Goal: Task Accomplishment & Management: Complete application form

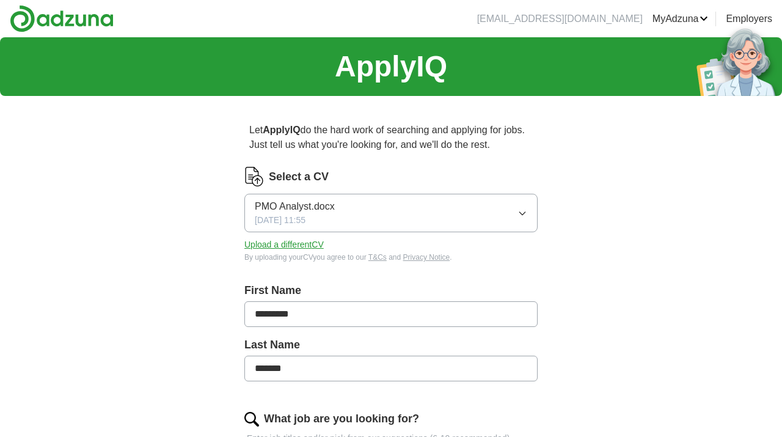
click at [283, 244] on button "Upload a different CV" at bounding box center [284, 244] width 79 height 13
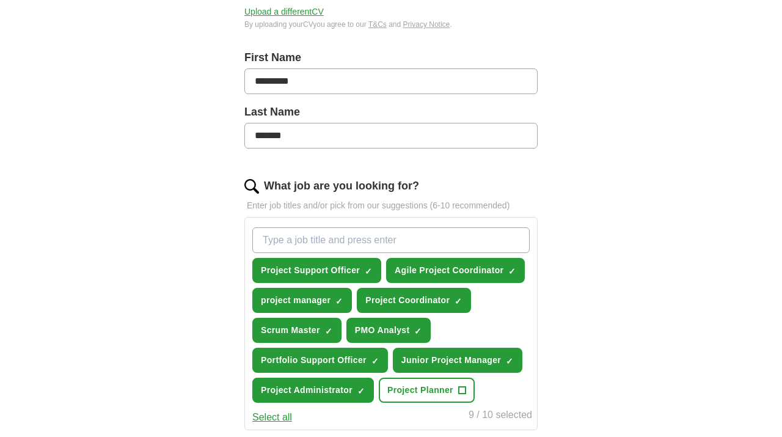
scroll to position [235, 0]
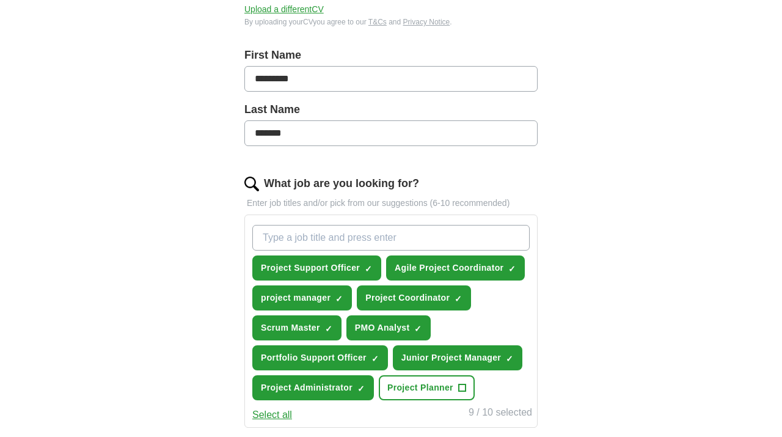
click at [312, 247] on input "What job are you looking for?" at bounding box center [391, 238] width 278 height 26
type input "O"
type input "PMO Analyst"
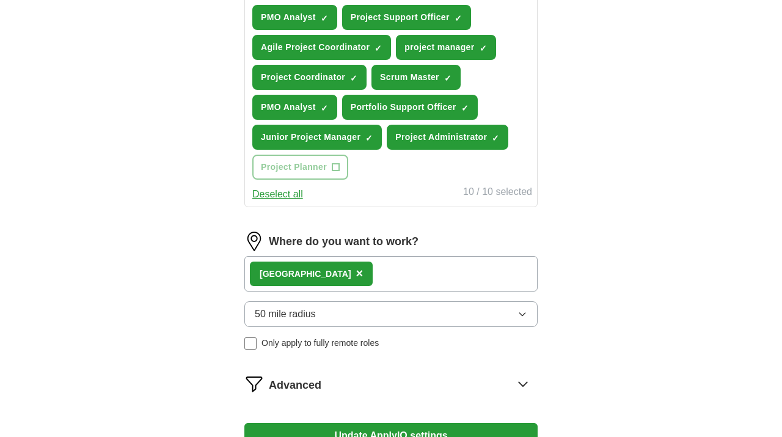
scroll to position [503, 0]
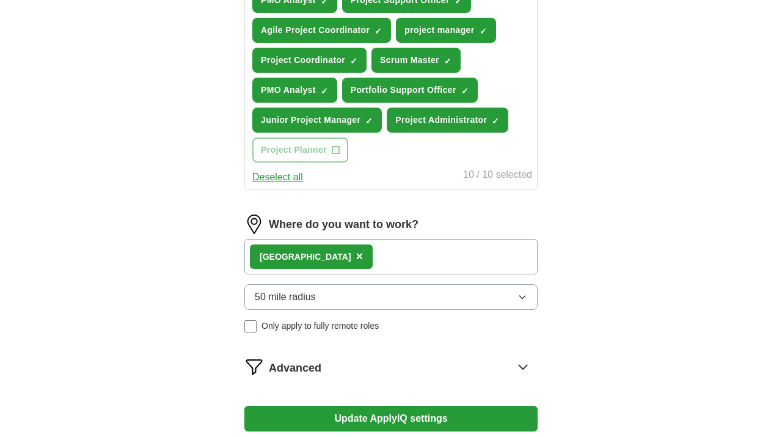
click at [361, 261] on div "London ×" at bounding box center [391, 256] width 293 height 35
click at [358, 254] on div "London ×" at bounding box center [391, 256] width 293 height 35
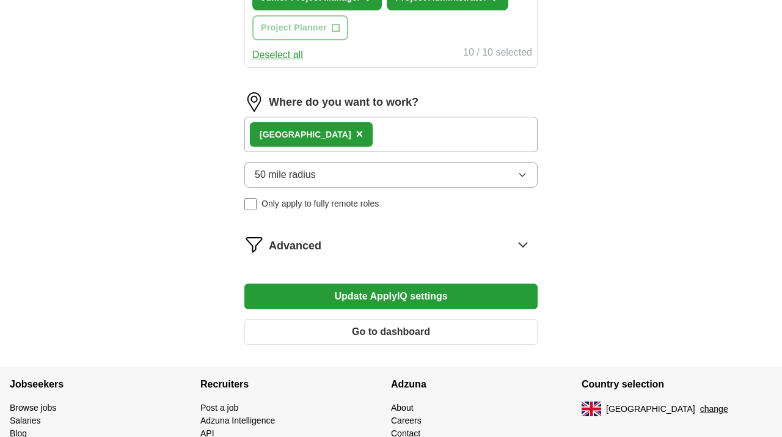
scroll to position [632, 0]
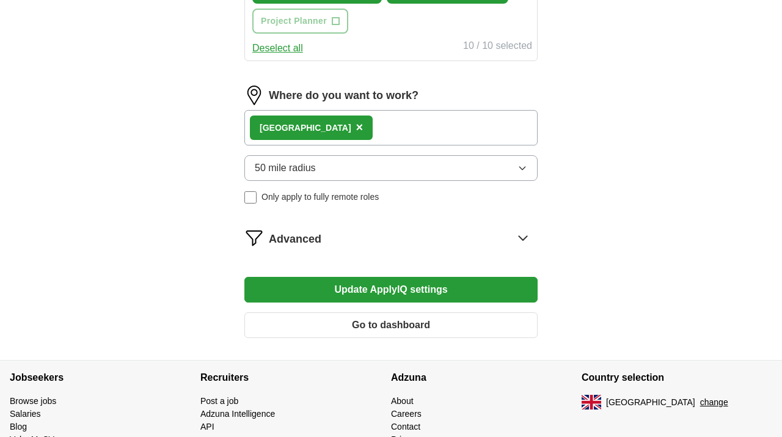
click at [369, 293] on button "Update ApplyIQ settings" at bounding box center [391, 290] width 293 height 26
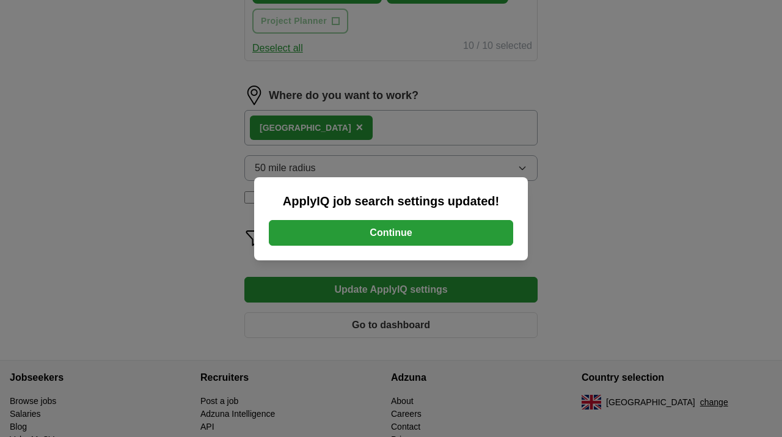
click at [366, 232] on button "Continue" at bounding box center [391, 233] width 245 height 26
